Goal: Information Seeking & Learning: Learn about a topic

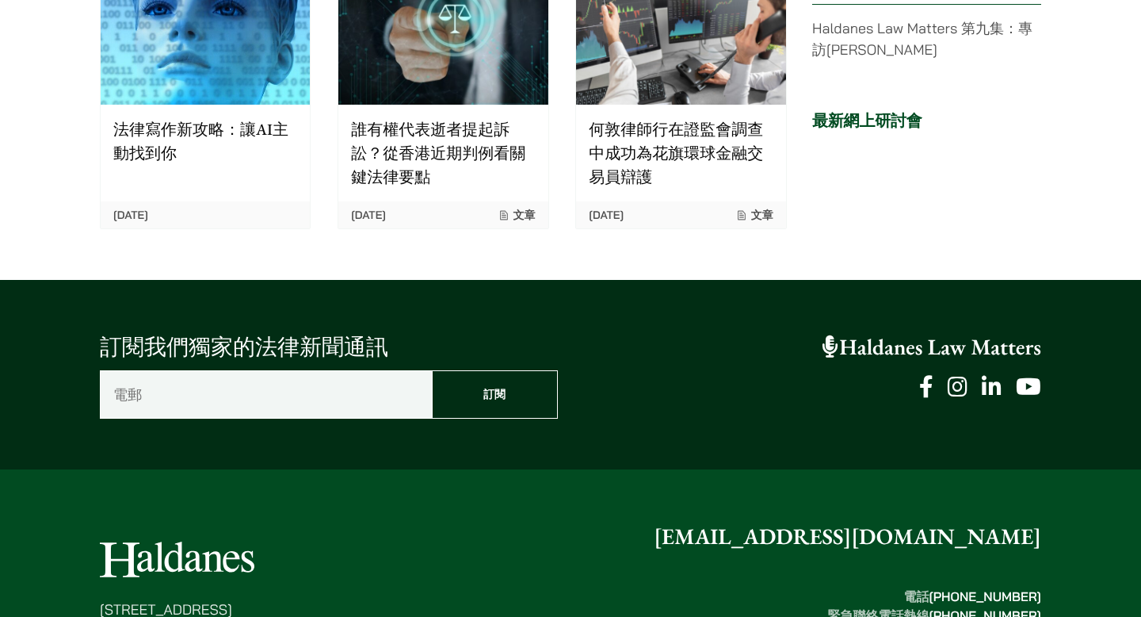
scroll to position [4021, 0]
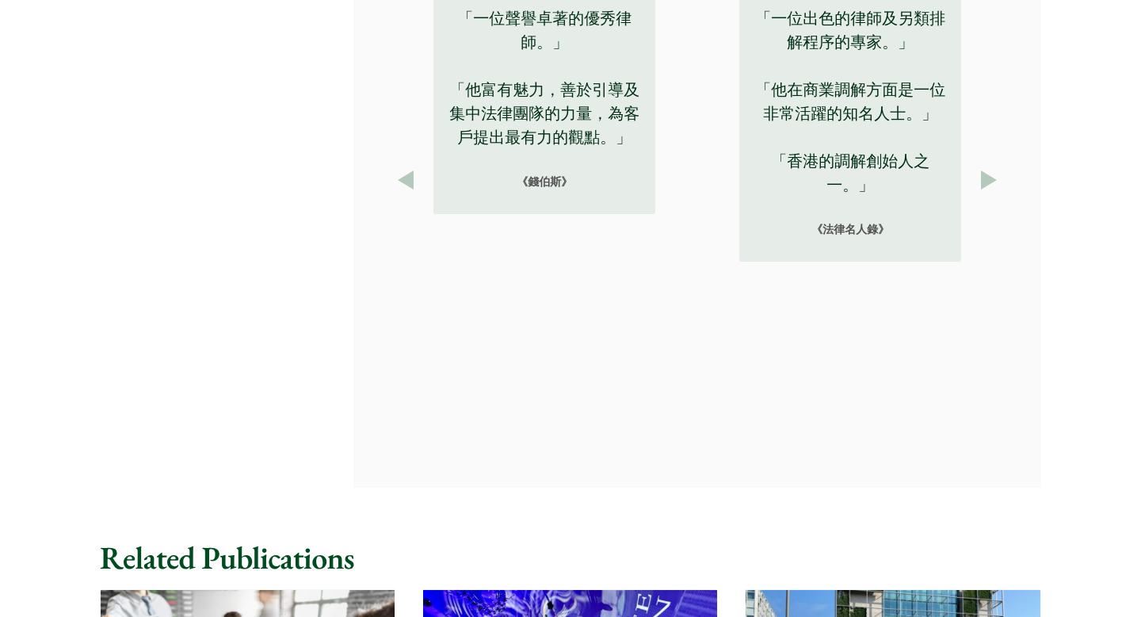
scroll to position [3116, 0]
